Goal: Transaction & Acquisition: Purchase product/service

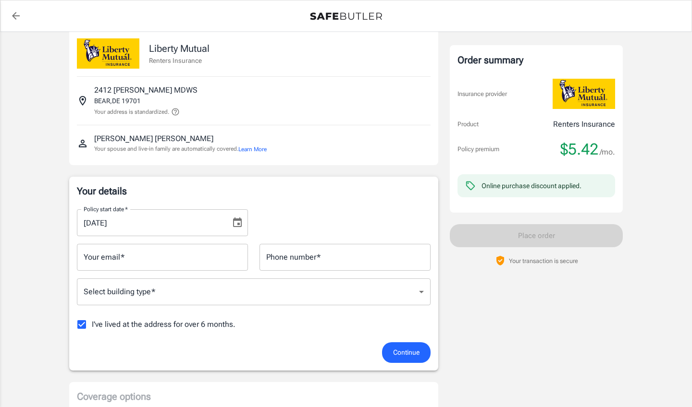
scroll to position [23, 0]
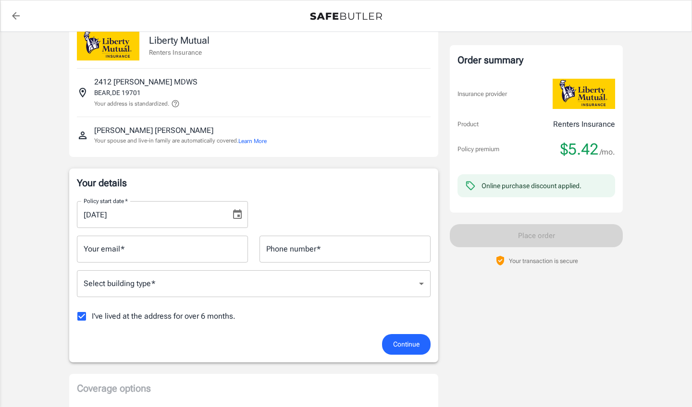
click at [166, 250] on input "Your email   *" at bounding box center [162, 249] width 171 height 27
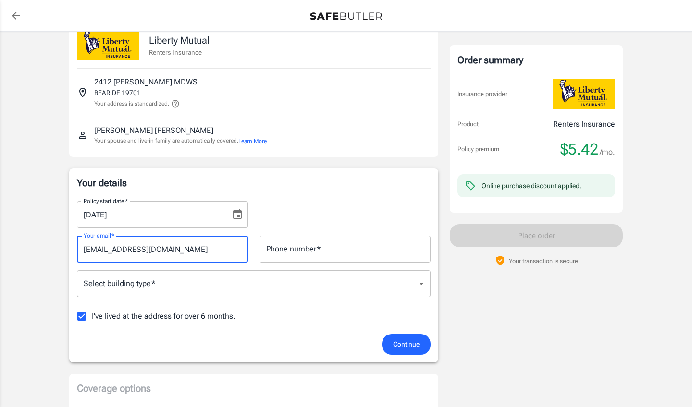
type input "[EMAIL_ADDRESS][DOMAIN_NAME]"
click at [340, 254] on input "Phone number   *" at bounding box center [344, 249] width 171 height 27
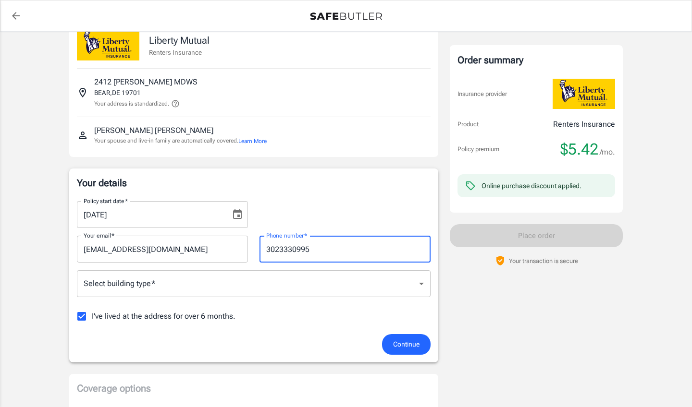
type input "3023330995"
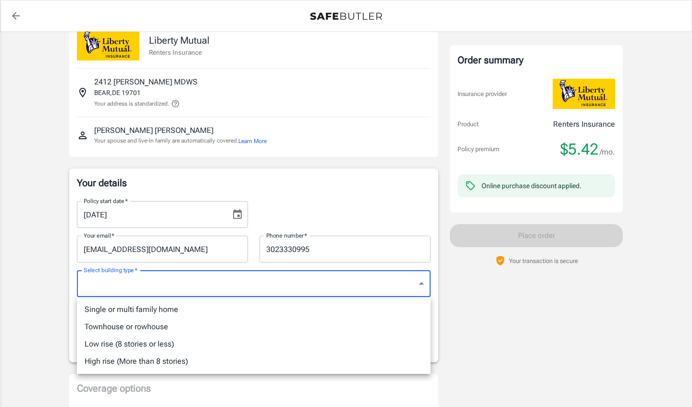
click at [145, 347] on li "Low rise (8 stories or less)" at bounding box center [254, 344] width 354 height 17
type input "lowrise"
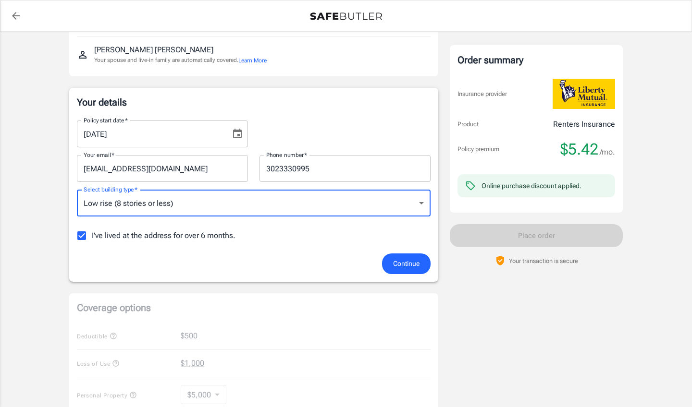
scroll to position [105, 0]
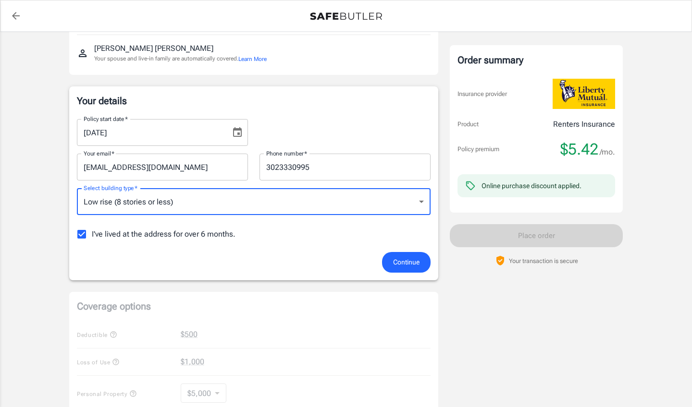
click at [410, 262] on span "Continue" at bounding box center [406, 263] width 26 height 12
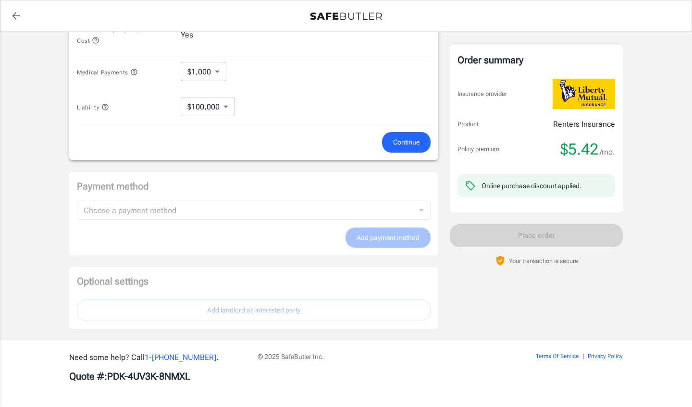
scroll to position [509, 0]
click at [397, 141] on span "Continue" at bounding box center [406, 143] width 26 height 12
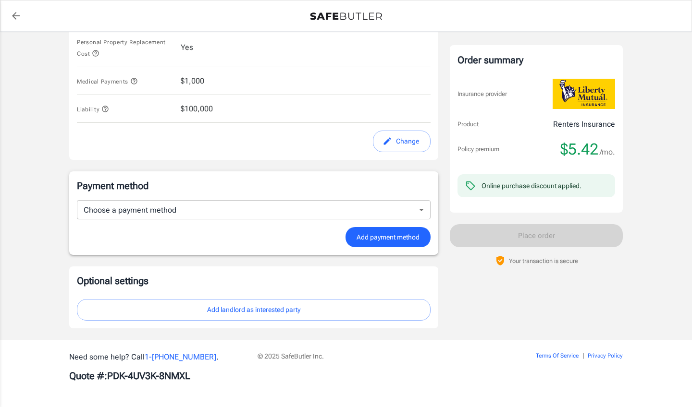
scroll to position [488, 0]
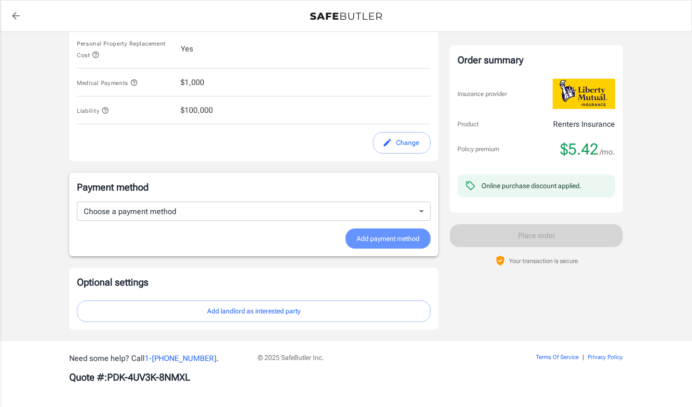
click at [390, 236] on span "Add payment method" at bounding box center [388, 239] width 63 height 12
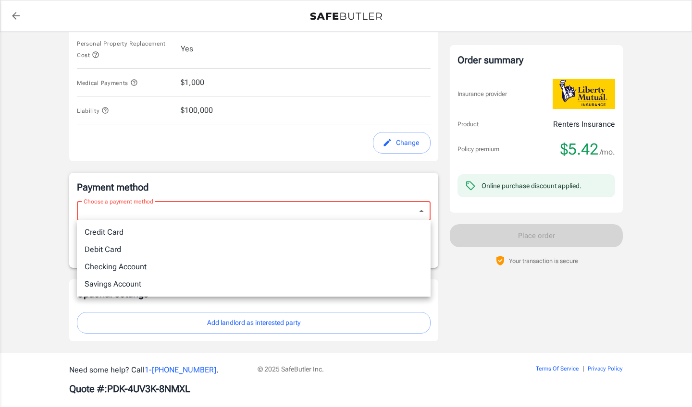
click at [140, 251] on li "Debit Card" at bounding box center [254, 249] width 354 height 17
type input "debit"
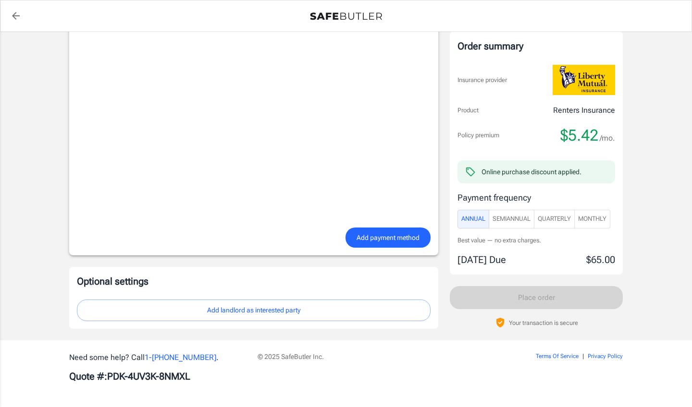
scroll to position [731, 0]
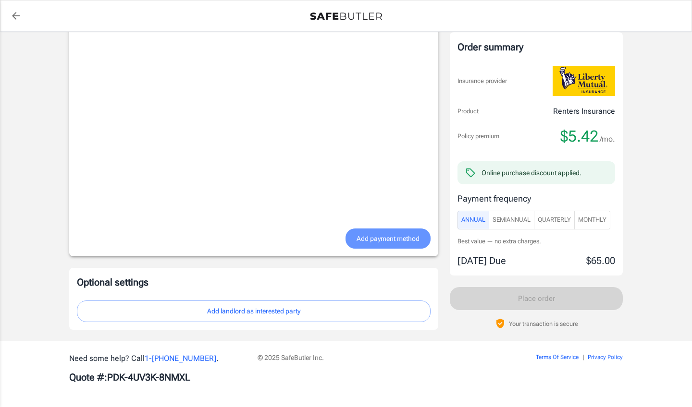
click at [380, 239] on span "Add payment method" at bounding box center [388, 239] width 63 height 12
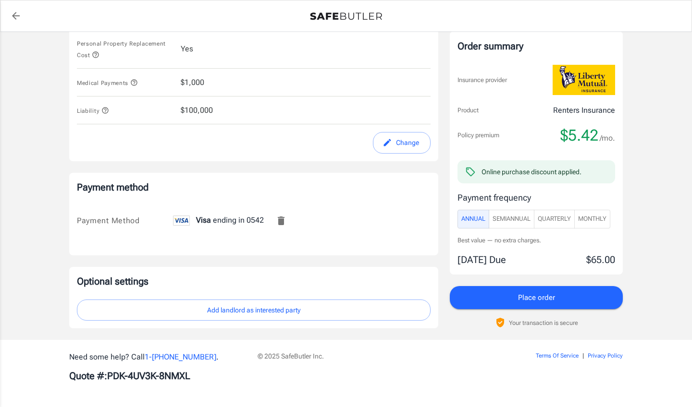
scroll to position [487, 0]
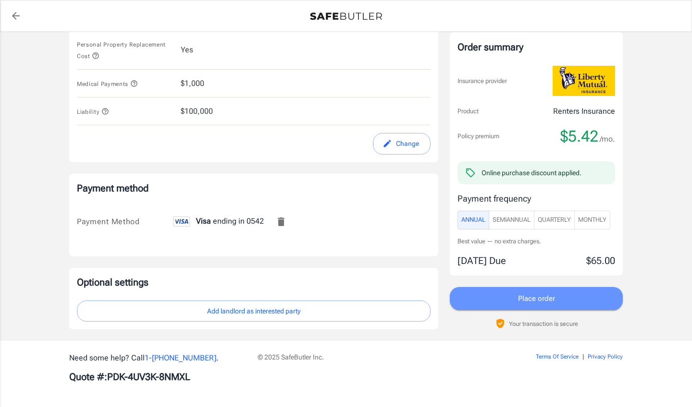
click at [541, 297] on span "Place order" at bounding box center [536, 299] width 37 height 12
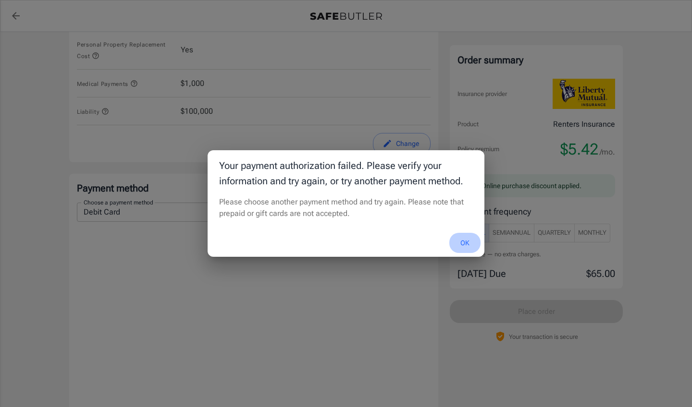
click at [468, 241] on button "OK" at bounding box center [464, 243] width 31 height 21
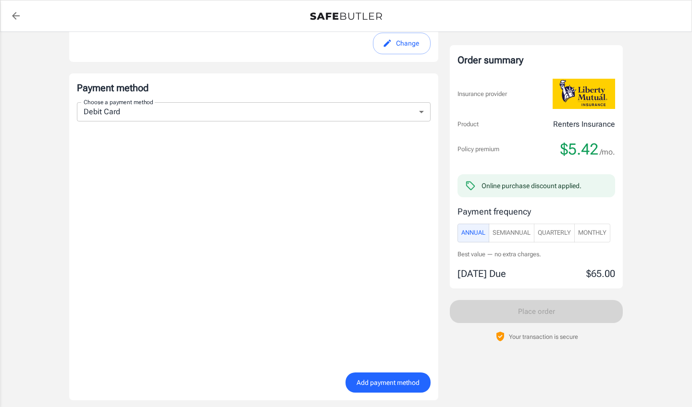
scroll to position [591, 0]
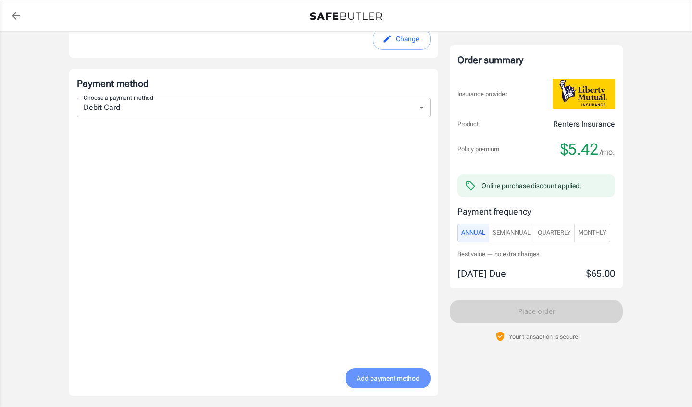
click at [370, 373] on span "Add payment method" at bounding box center [388, 379] width 63 height 12
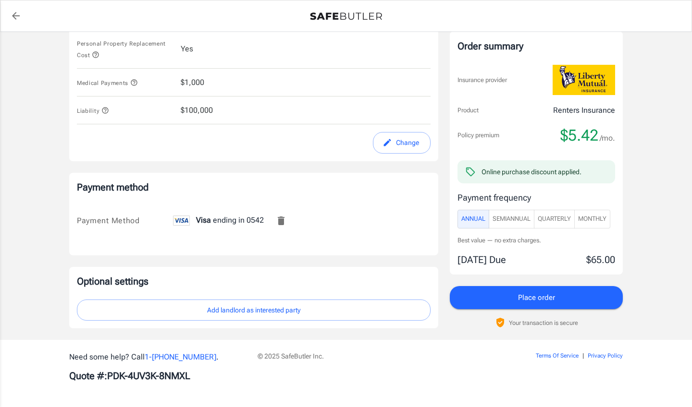
scroll to position [487, 0]
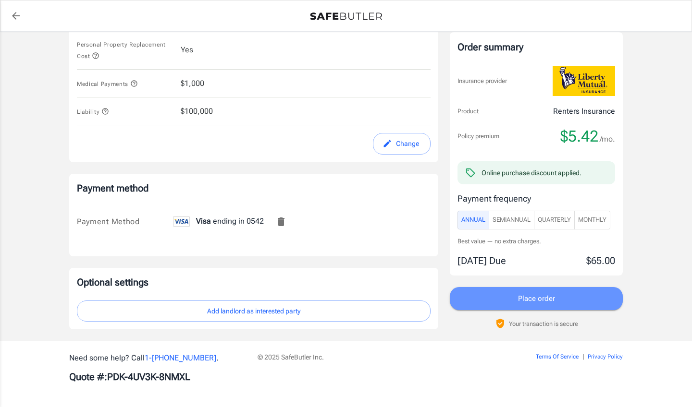
click at [543, 298] on span "Place order" at bounding box center [536, 299] width 37 height 12
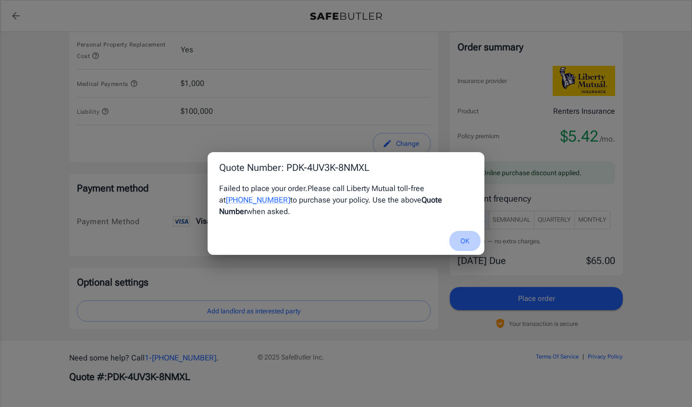
click at [465, 235] on button "OK" at bounding box center [464, 241] width 31 height 21
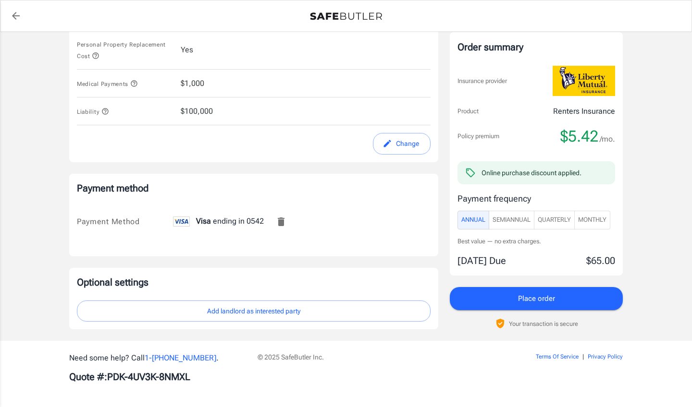
click at [282, 223] on icon "Remove this card" at bounding box center [281, 222] width 7 height 9
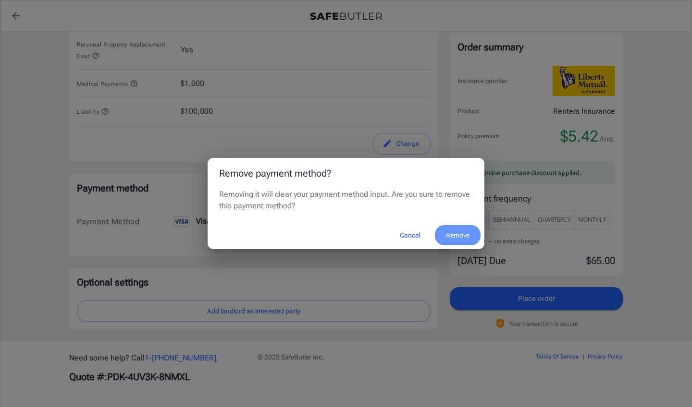
click at [460, 232] on button "Remove" at bounding box center [458, 235] width 46 height 21
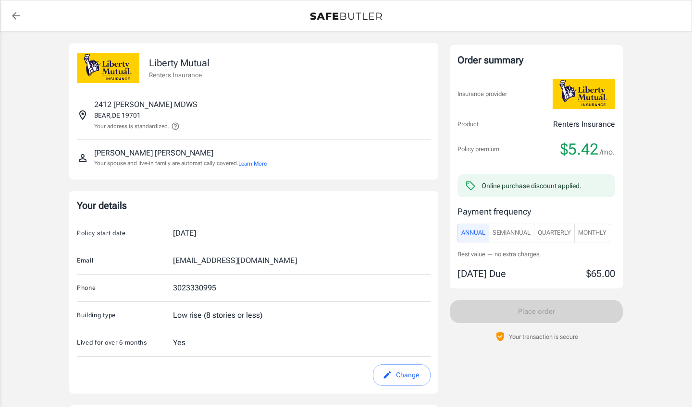
scroll to position [0, 0]
click at [406, 375] on button "Change" at bounding box center [402, 376] width 58 height 22
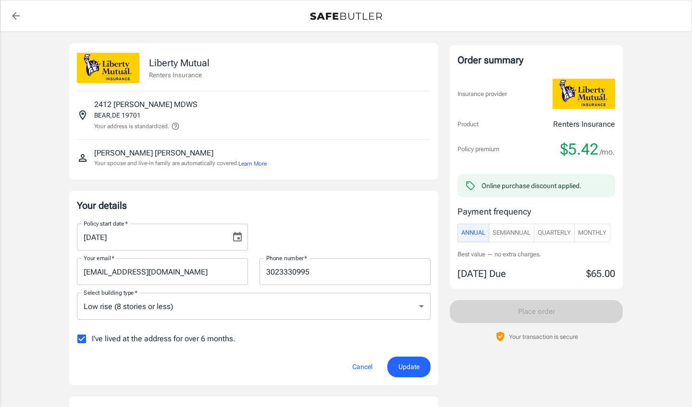
click at [229, 289] on div "Policy start date   * [DATE] Policy start date   * Your email   * [EMAIL_ADDRES…" at bounding box center [254, 286] width 354 height 141
click at [227, 277] on input "[EMAIL_ADDRESS][DOMAIN_NAME]" at bounding box center [162, 272] width 171 height 27
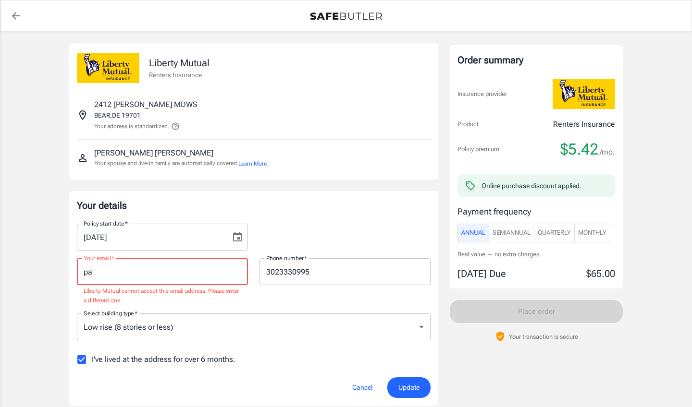
type input "p"
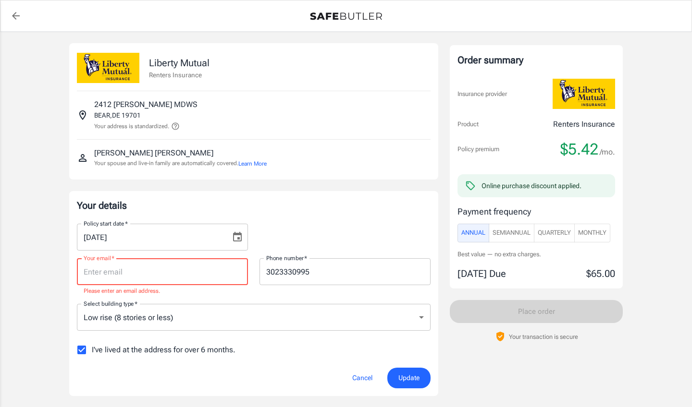
click at [337, 266] on input "3023330995" at bounding box center [344, 272] width 171 height 27
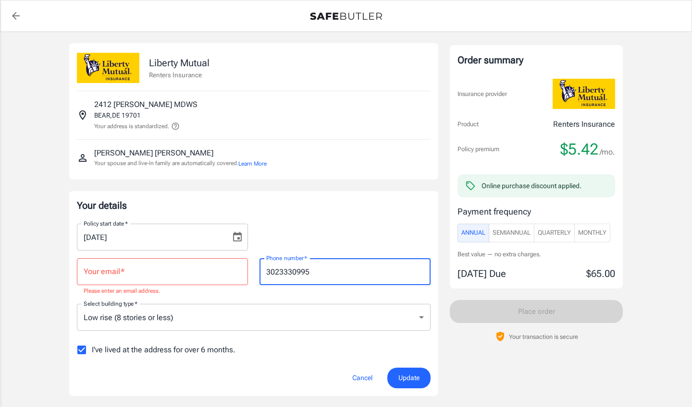
click at [335, 271] on input "3023330995" at bounding box center [344, 272] width 171 height 27
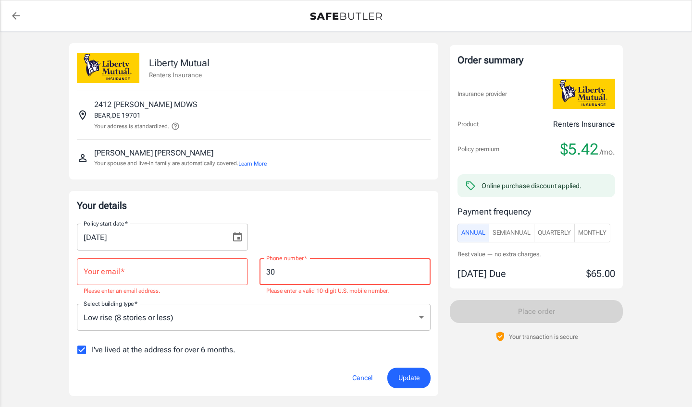
type input "3"
click at [177, 126] on icon at bounding box center [175, 126] width 9 height 9
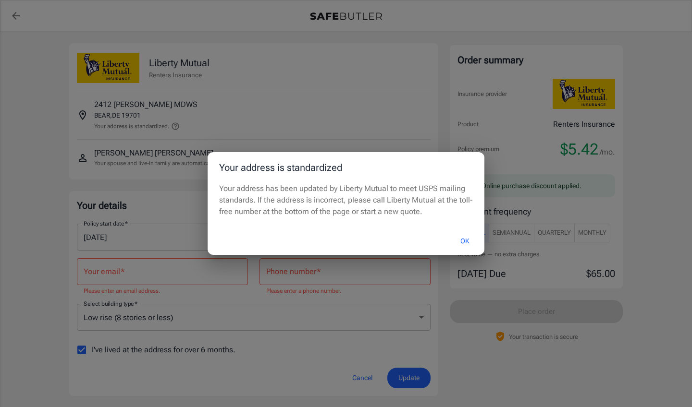
click at [177, 123] on div "Your address is standardized Your address has been updated by Liberty Mutual to…" at bounding box center [346, 203] width 692 height 407
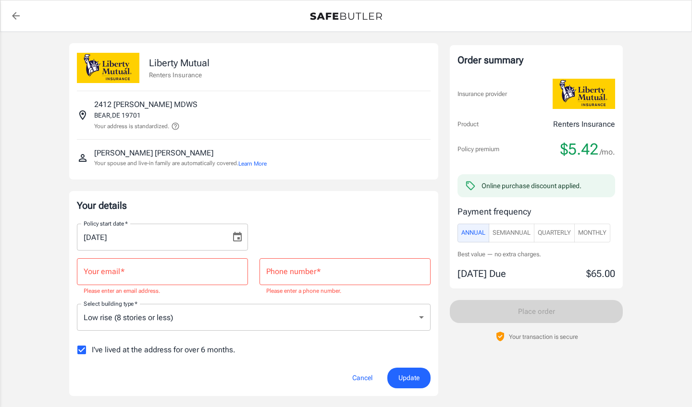
click at [172, 110] on p "2412 [PERSON_NAME] MDWS" at bounding box center [145, 105] width 103 height 12
